Goal: Navigation & Orientation: Find specific page/section

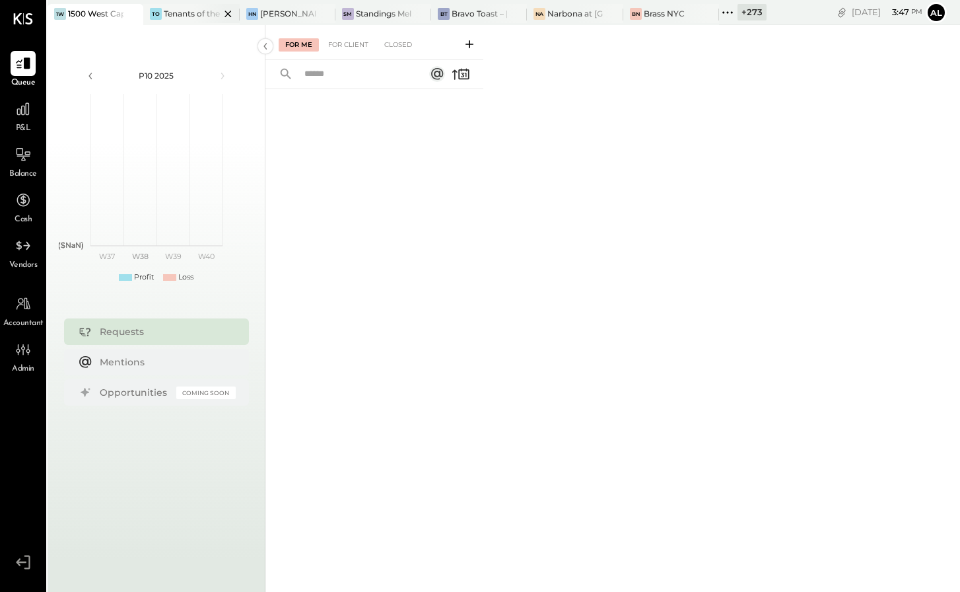
click at [167, 17] on div "Tenants of the Trees" at bounding box center [191, 13] width 55 height 11
